Goal: Transaction & Acquisition: Purchase product/service

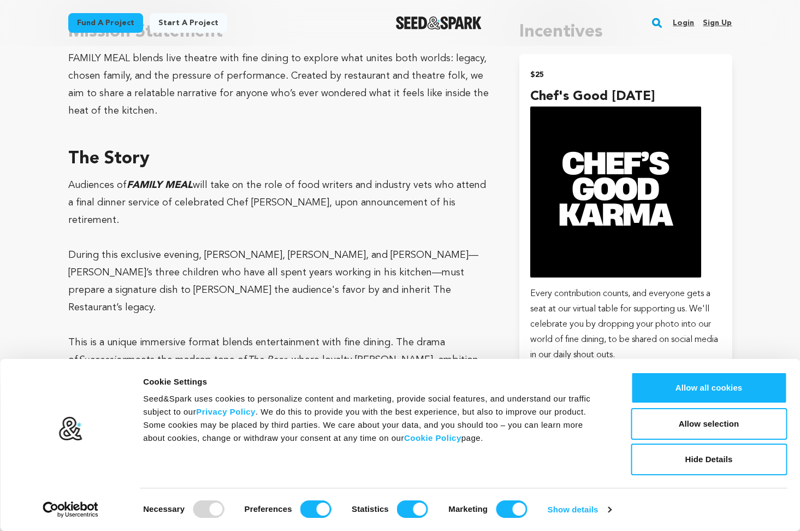
scroll to position [671, 0]
click at [665, 304] on p "Every contribution counts, and everyone gets a seat at our virtual table for su…" at bounding box center [625, 324] width 191 height 76
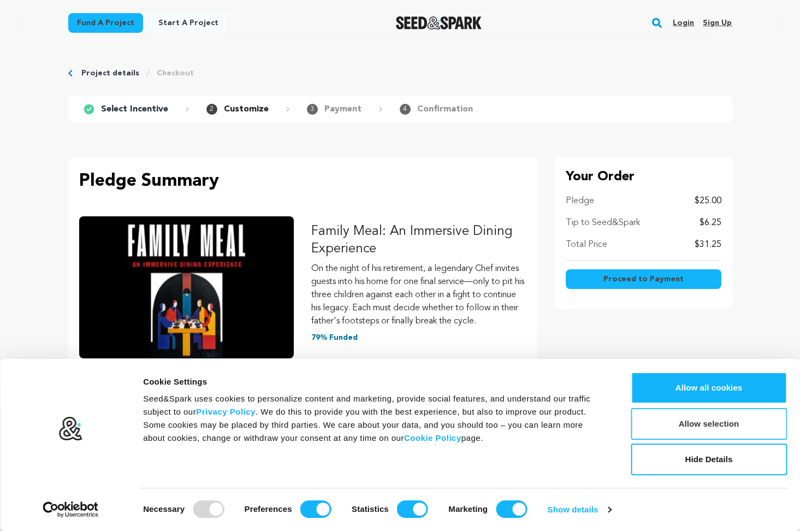
click at [656, 430] on button "Allow selection" at bounding box center [709, 424] width 156 height 32
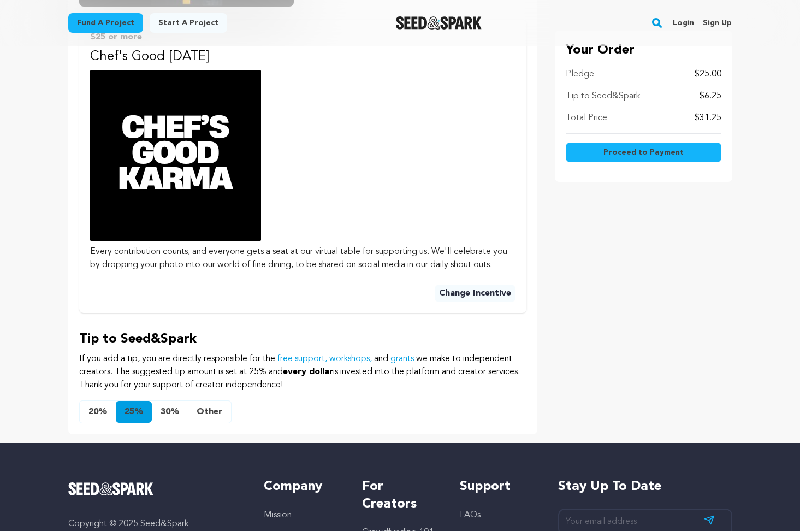
scroll to position [336, 0]
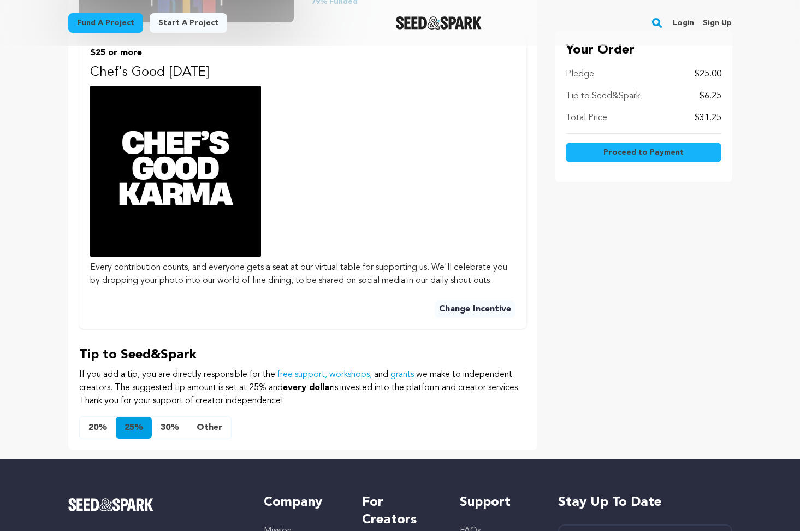
click at [191, 439] on button "Other" at bounding box center [209, 428] width 43 height 22
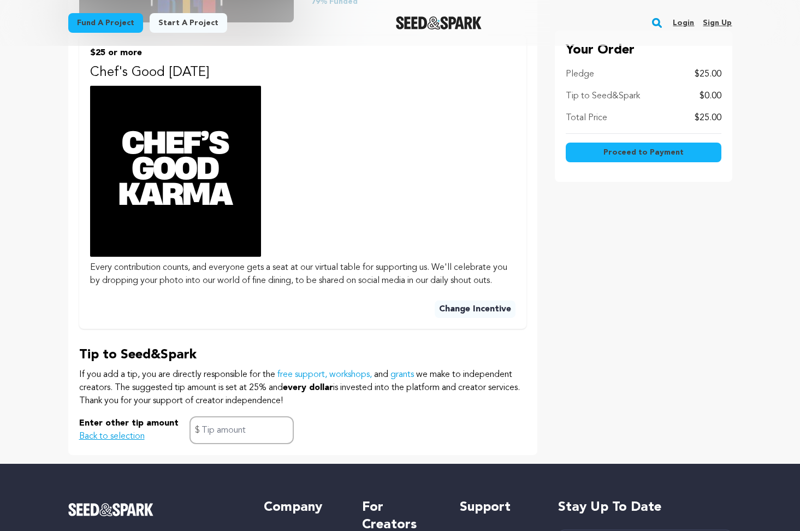
click at [602, 225] on div "Your Order Pledge $25.00 Tip to Seed&Spark $0.00 Total Price $25.00 Proceed to …" at bounding box center [644, 138] width 178 height 634
click at [636, 153] on span "Proceed to Payment" at bounding box center [644, 152] width 80 height 11
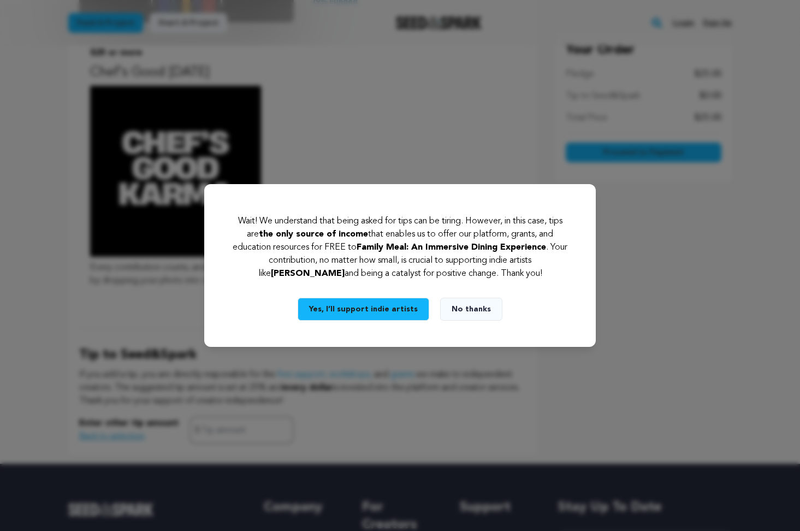
click at [470, 313] on button "No thanks" at bounding box center [471, 309] width 62 height 23
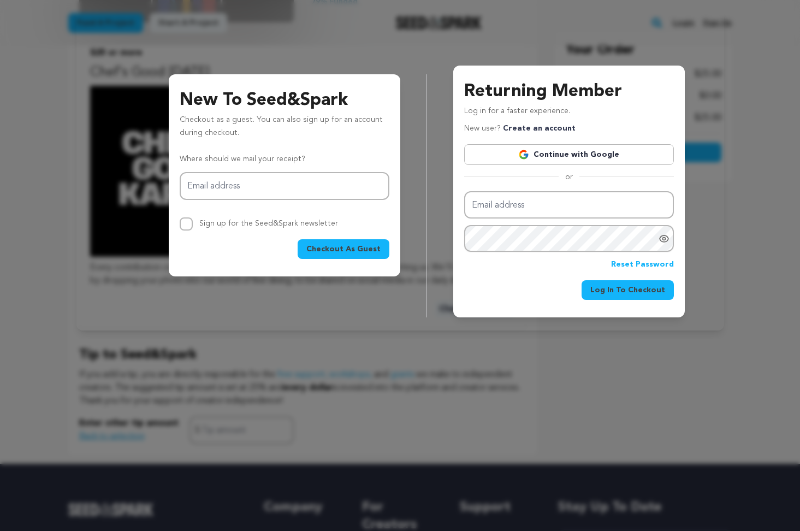
type input "[EMAIL_ADDRESS][DOMAIN_NAME]"
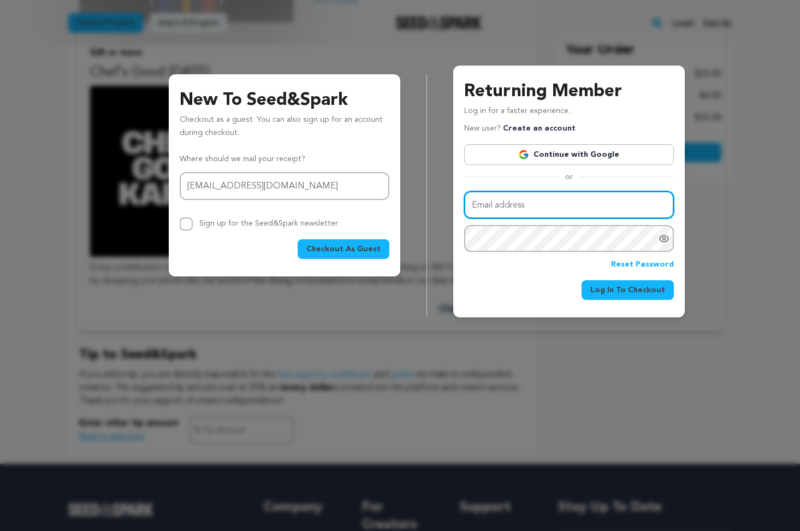
click at [483, 197] on input "Email address" at bounding box center [569, 205] width 210 height 28
type input "[EMAIL_ADDRESS][DOMAIN_NAME]"
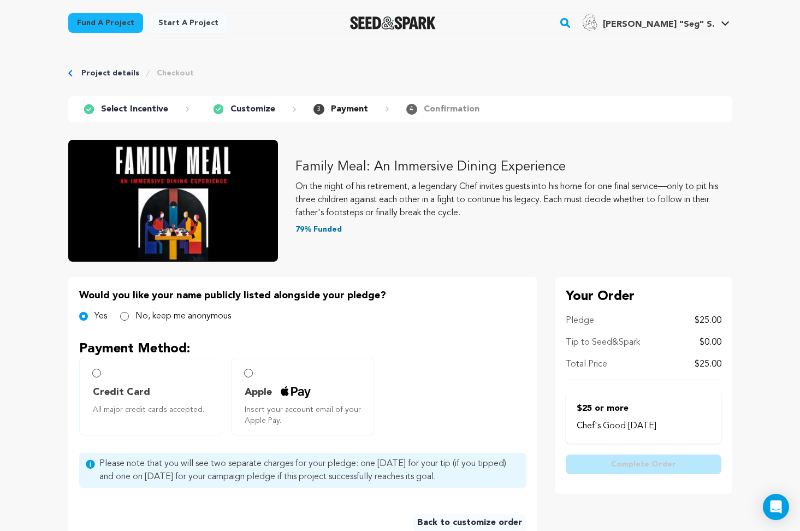
click at [259, 369] on label "Apple Insert your account email of your Apple Pay." at bounding box center [302, 397] width 143 height 78
click at [246, 371] on input "Apple Insert your account email of your Apple Pay." at bounding box center [248, 373] width 9 height 9
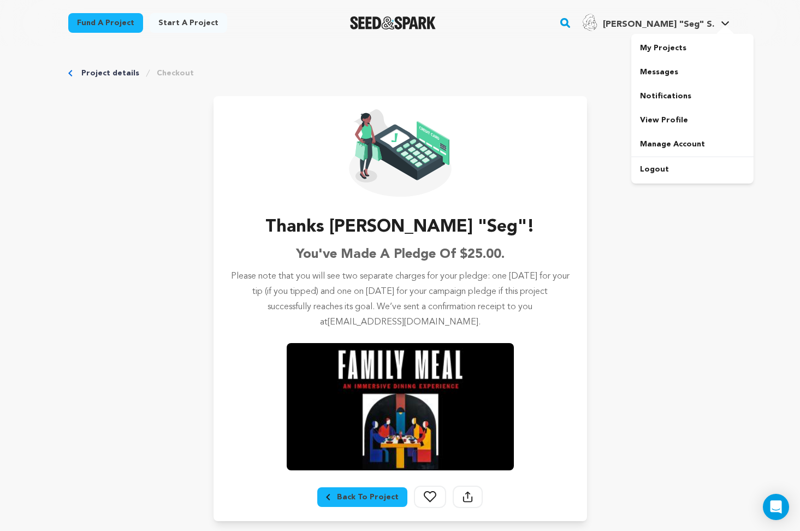
click at [713, 31] on span "John "Seg" S. John "Seg" S." at bounding box center [655, 22] width 153 height 23
click at [678, 125] on link "View Profile" at bounding box center [692, 120] width 122 height 24
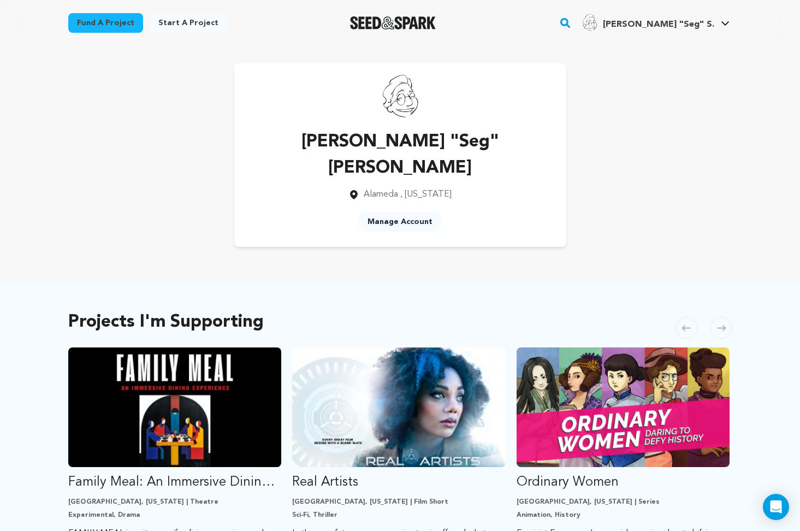
click at [389, 212] on link "Manage Account" at bounding box center [400, 222] width 82 height 20
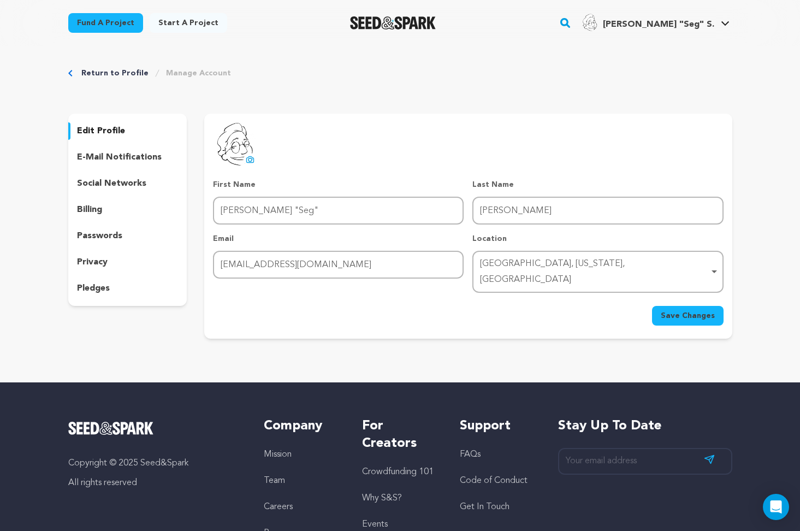
click at [146, 157] on p "e-mail notifications" at bounding box center [119, 157] width 85 height 13
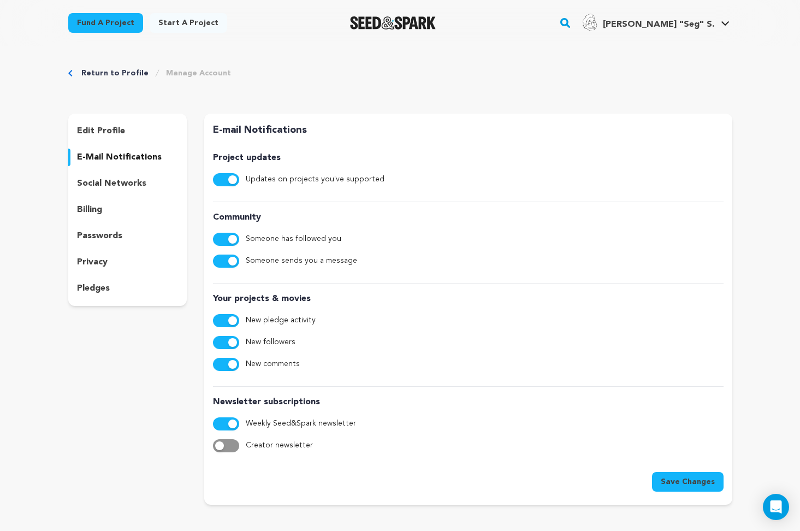
click at [138, 180] on p "social networks" at bounding box center [111, 183] width 69 height 13
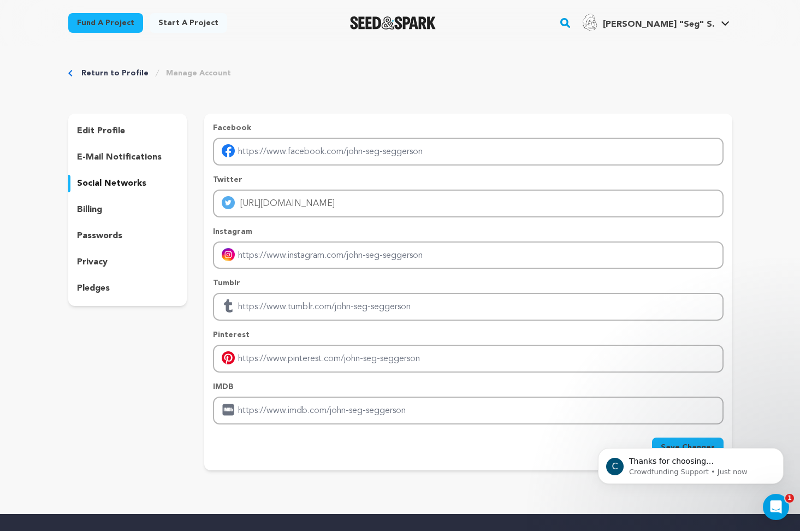
click at [366, 177] on p "Twitter" at bounding box center [468, 179] width 510 height 11
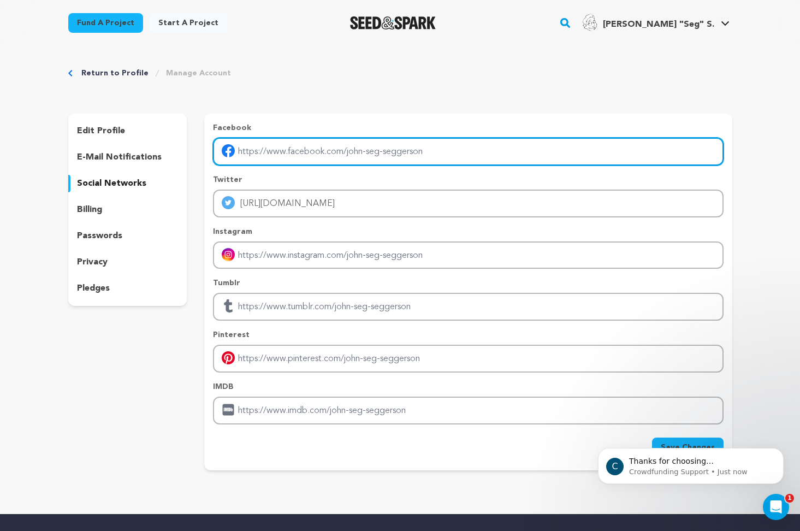
click at [366, 162] on input "Enter facebook profile link" at bounding box center [468, 152] width 510 height 28
click at [367, 149] on input "Enter facebook profile link" at bounding box center [468, 152] width 510 height 28
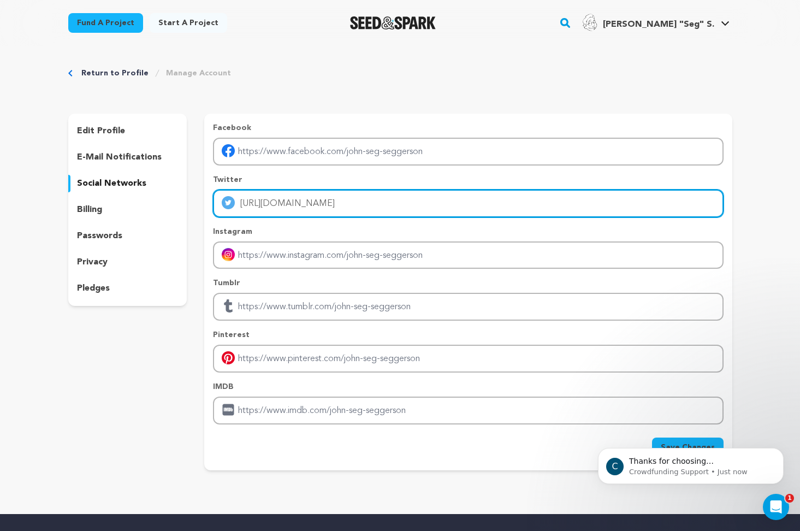
click at [339, 201] on input "[URL][DOMAIN_NAME]" at bounding box center [468, 204] width 510 height 28
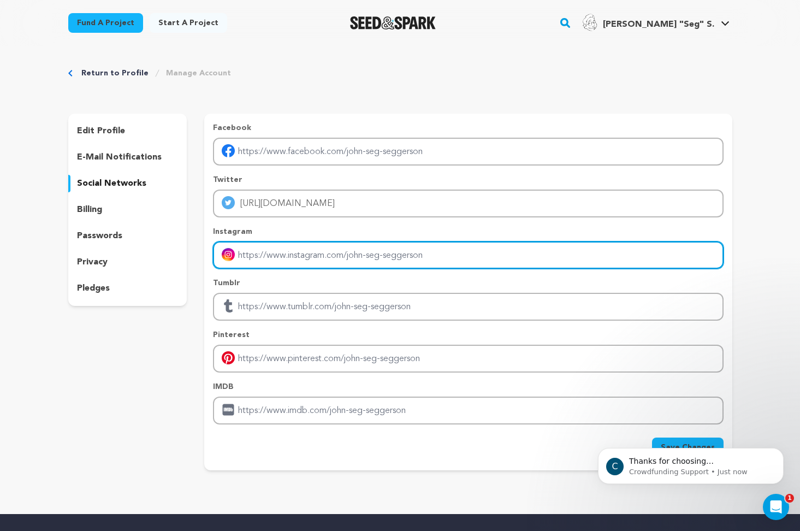
click at [324, 242] on input "Enter instagram handle link" at bounding box center [468, 255] width 510 height 28
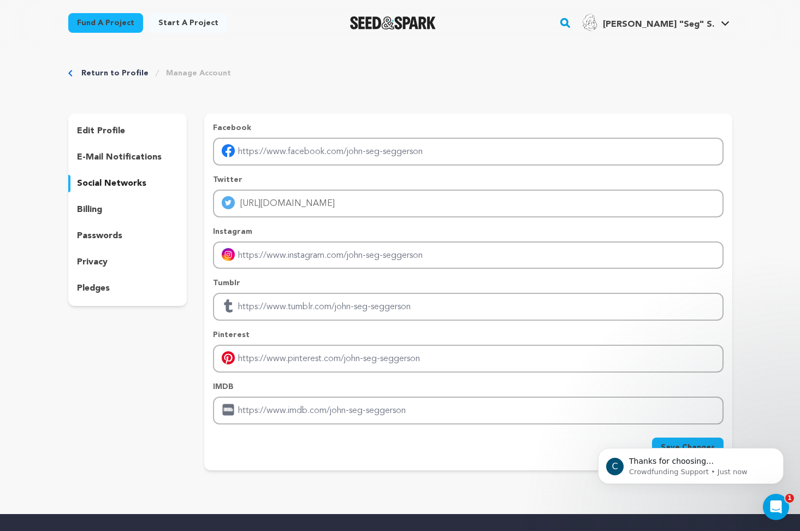
click at [97, 208] on p "billing" at bounding box center [89, 209] width 25 height 13
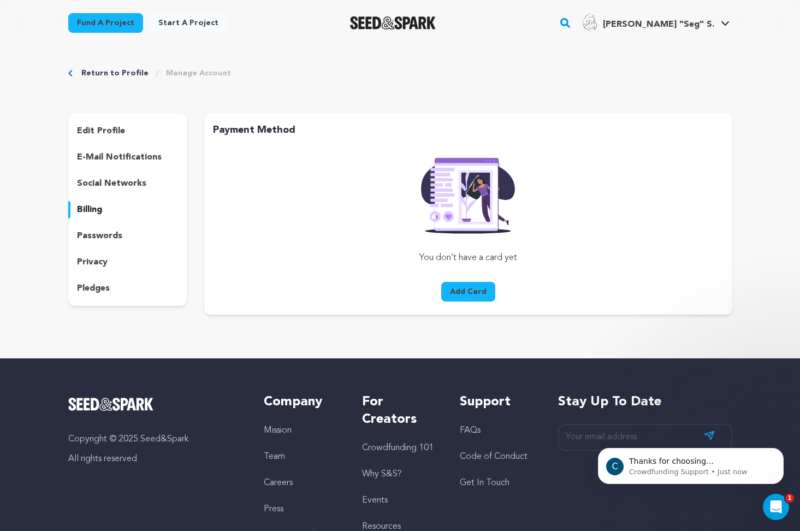
click at [98, 239] on p "passwords" at bounding box center [99, 235] width 45 height 13
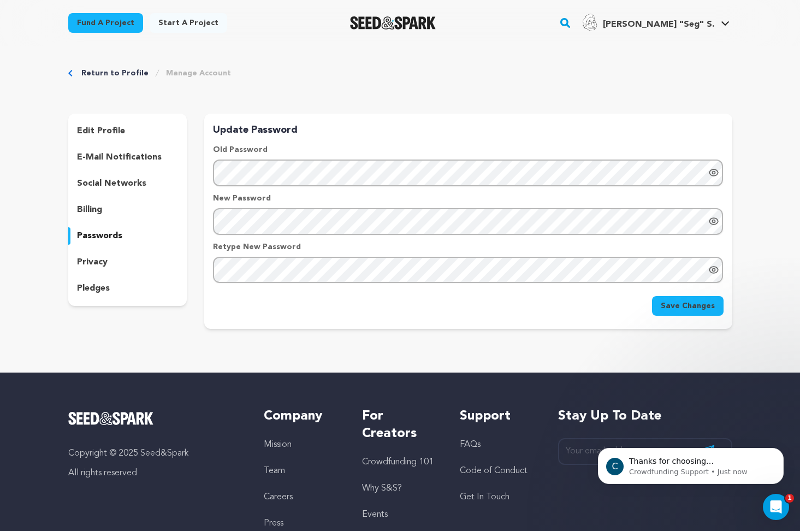
click at [97, 259] on p "privacy" at bounding box center [92, 262] width 31 height 13
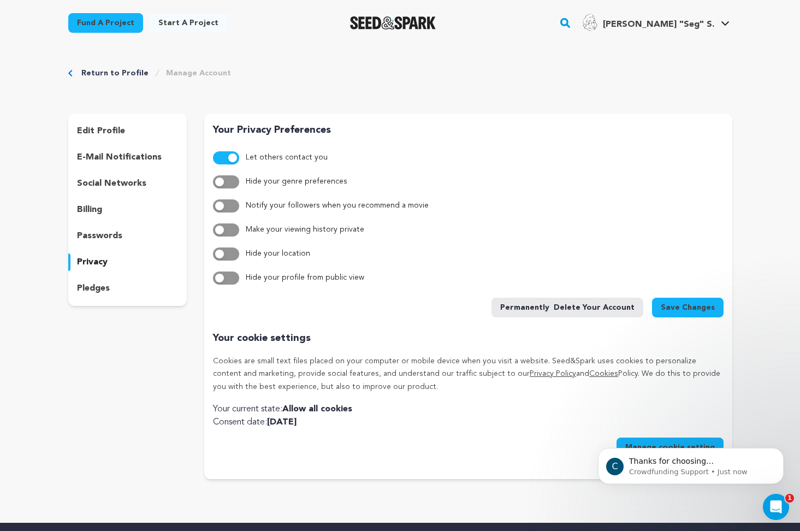
click at [96, 285] on p "pledges" at bounding box center [93, 288] width 33 height 13
